Goal: Transaction & Acquisition: Download file/media

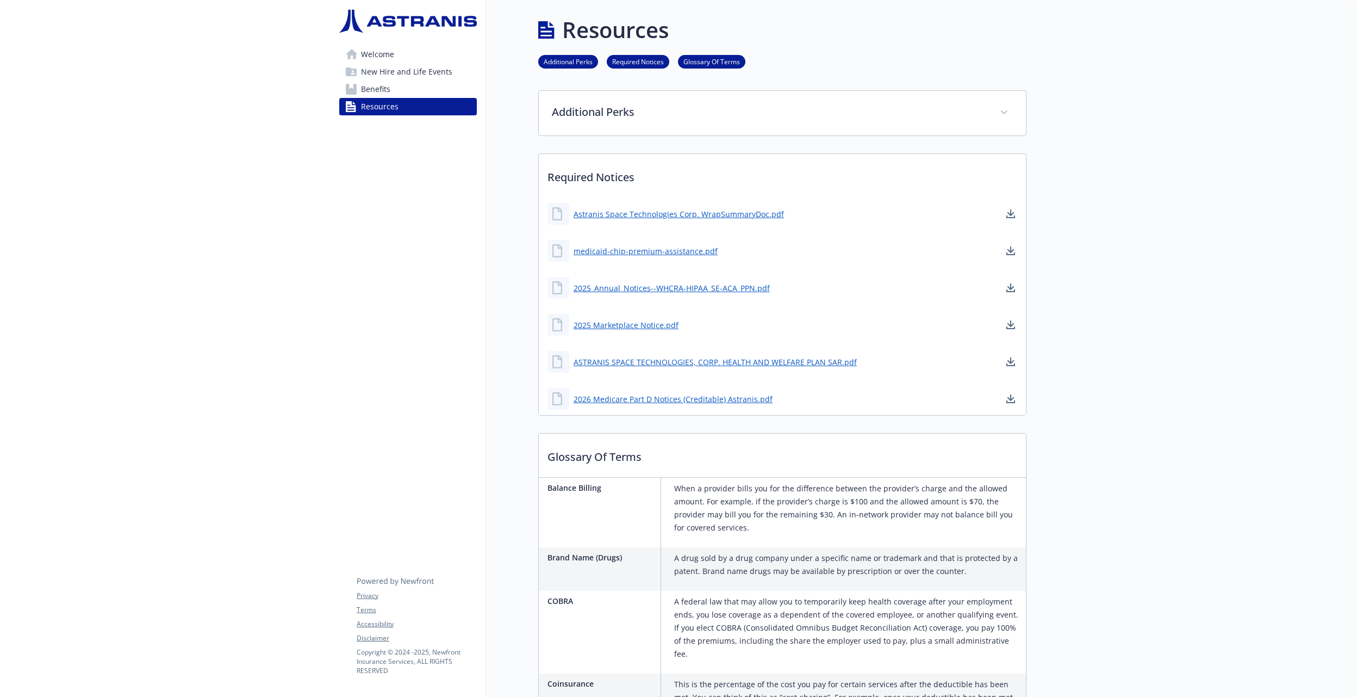
click at [416, 84] on link "Benefits" at bounding box center [408, 88] width 138 height 17
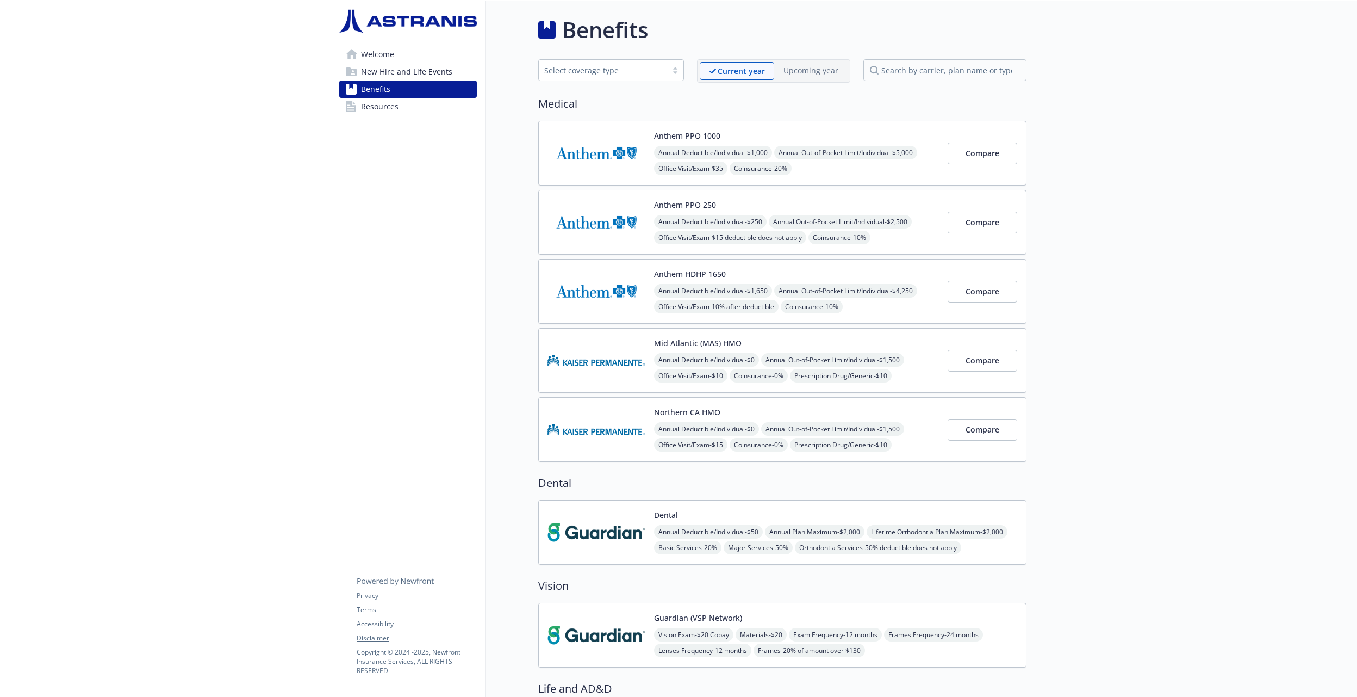
click at [725, 134] on div "Anthem PPO 1000 Annual Deductible/Individual - $1,000 Annual Out-of-Pocket Limi…" at bounding box center [796, 153] width 285 height 46
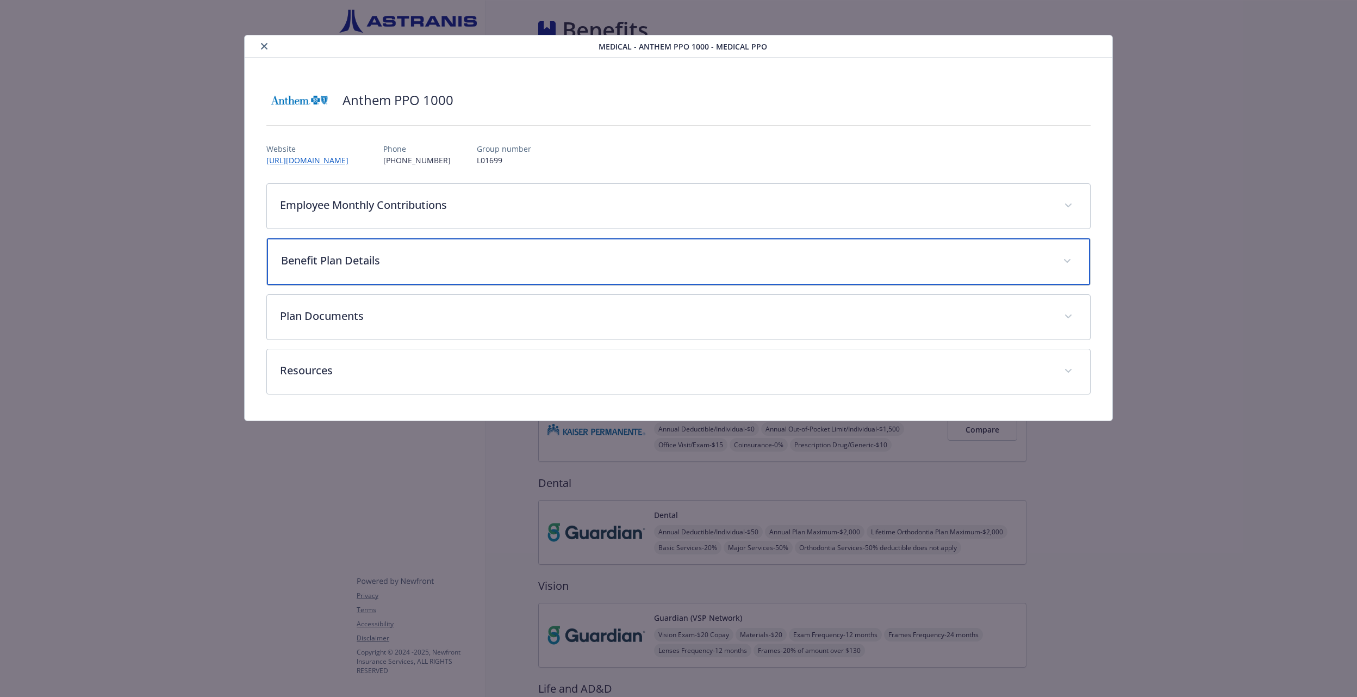
click at [349, 263] on p "Benefit Plan Details" at bounding box center [665, 260] width 768 height 16
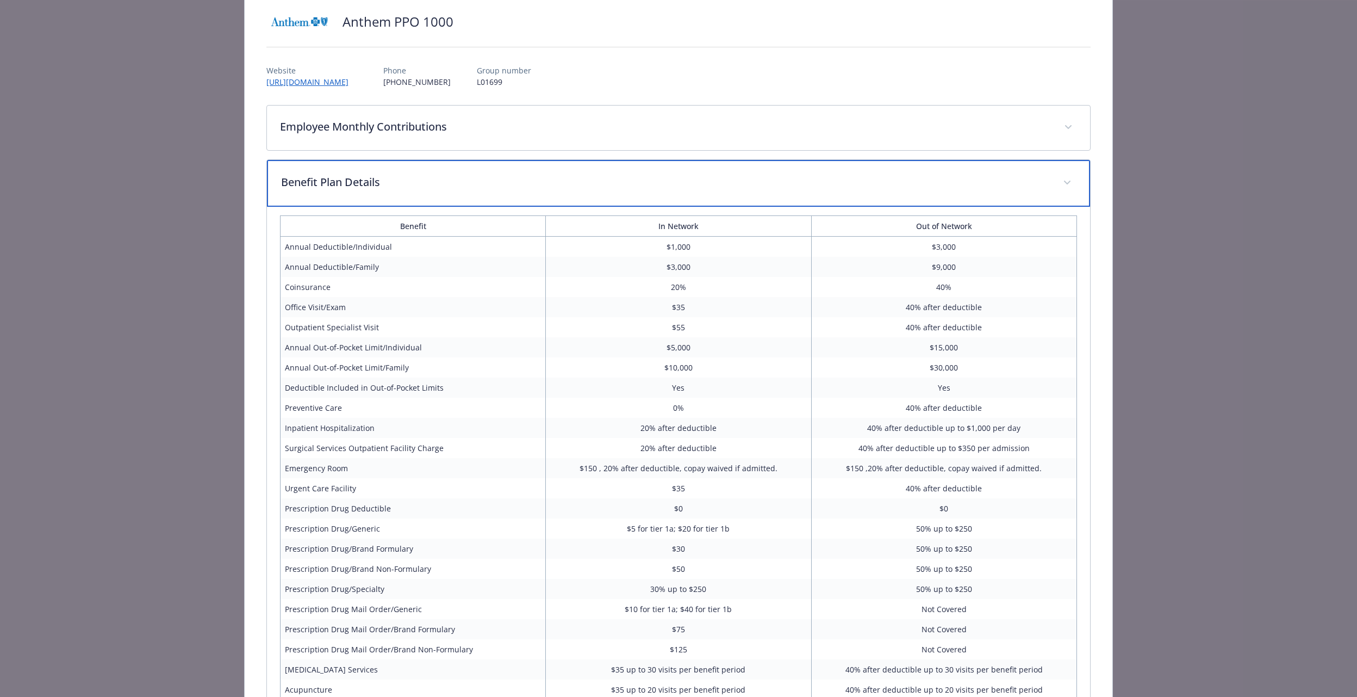
scroll to position [76, 0]
click at [410, 196] on div "Benefit Plan Details" at bounding box center [678, 185] width 823 height 47
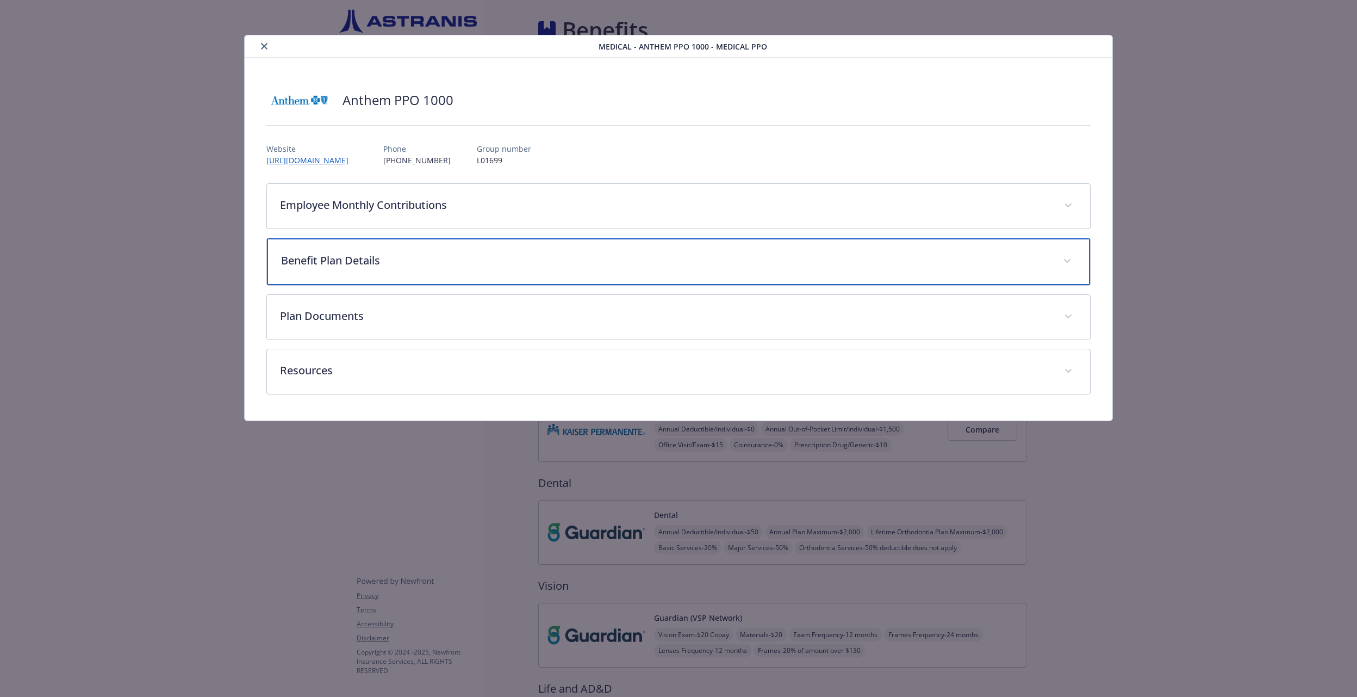
scroll to position [0, 0]
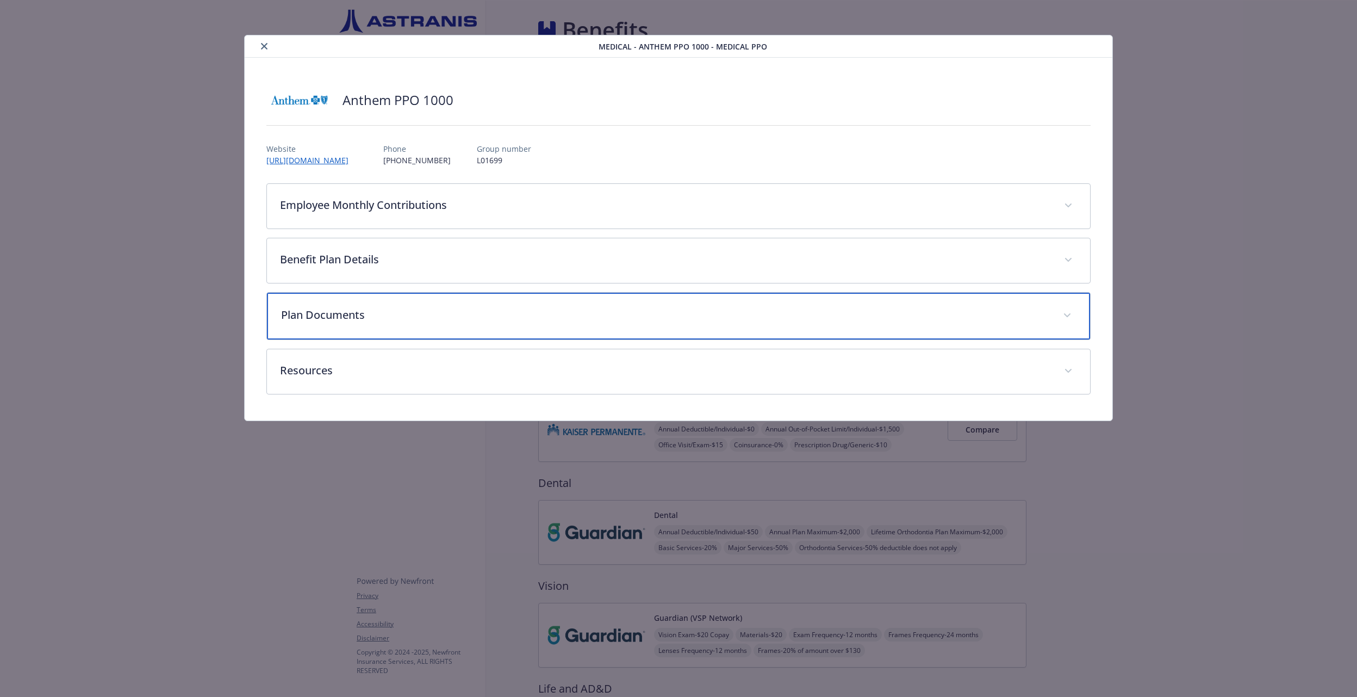
click at [400, 323] on p "Plan Documents" at bounding box center [665, 315] width 768 height 16
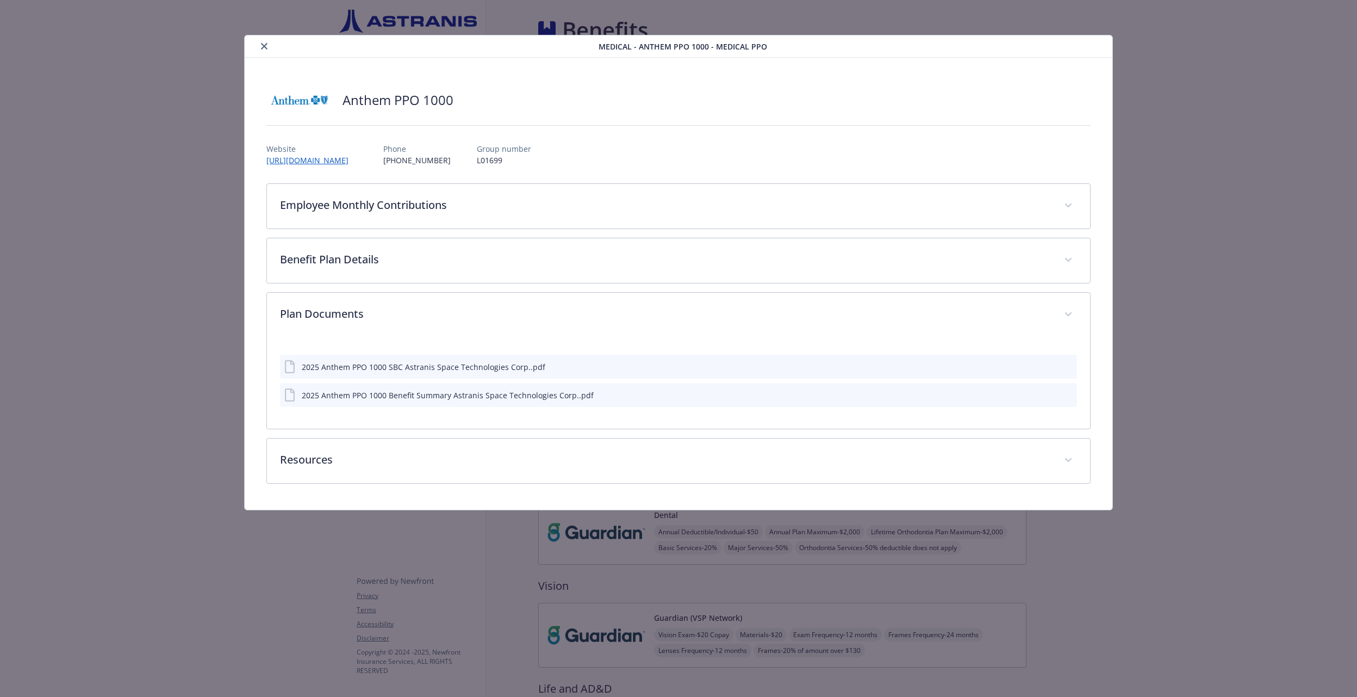
click at [1047, 398] on icon "download file" at bounding box center [1049, 394] width 9 height 9
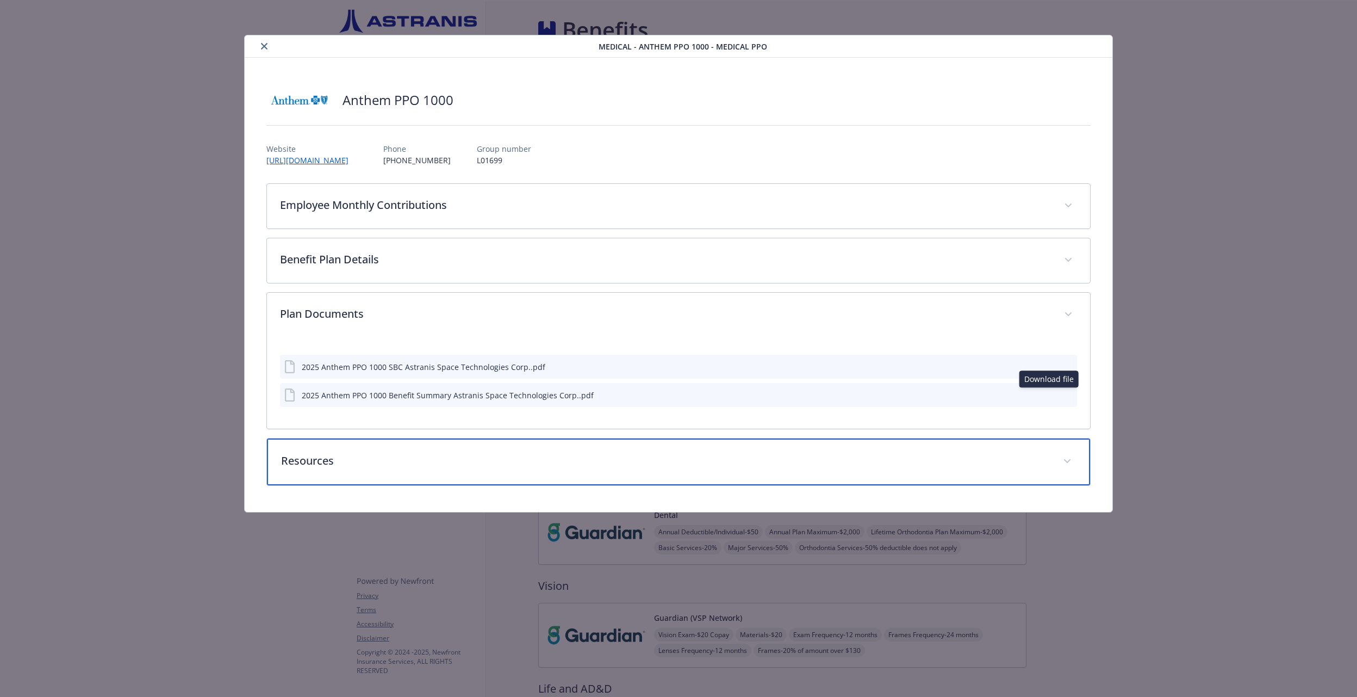
click at [307, 477] on div "Resources" at bounding box center [678, 461] width 823 height 47
